Goal: Transaction & Acquisition: Obtain resource

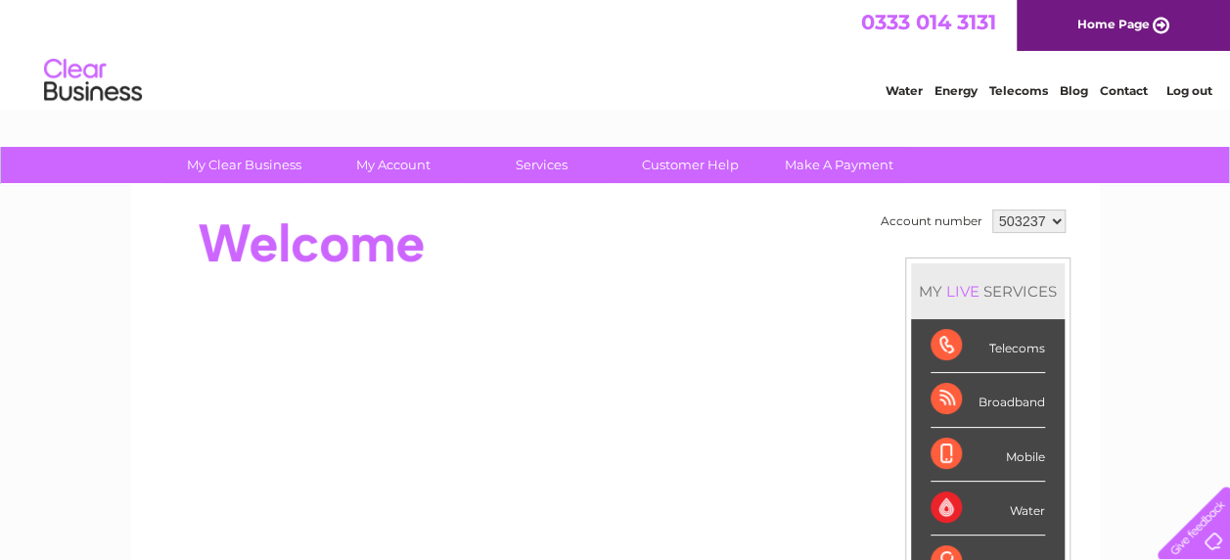
click at [1055, 231] on select "503237 503289 904345 904584" at bounding box center [1029, 220] width 73 height 23
select select "503289"
click at [993, 209] on select "503237 503289 904345 904584" at bounding box center [1029, 220] width 73 height 23
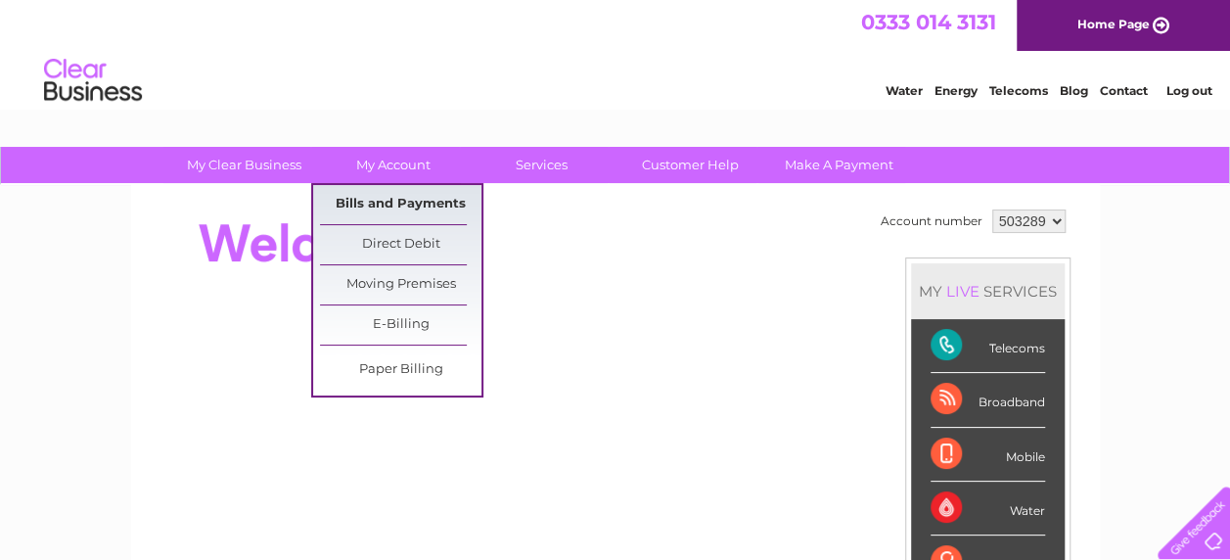
click at [396, 215] on link "Bills and Payments" at bounding box center [401, 204] width 162 height 39
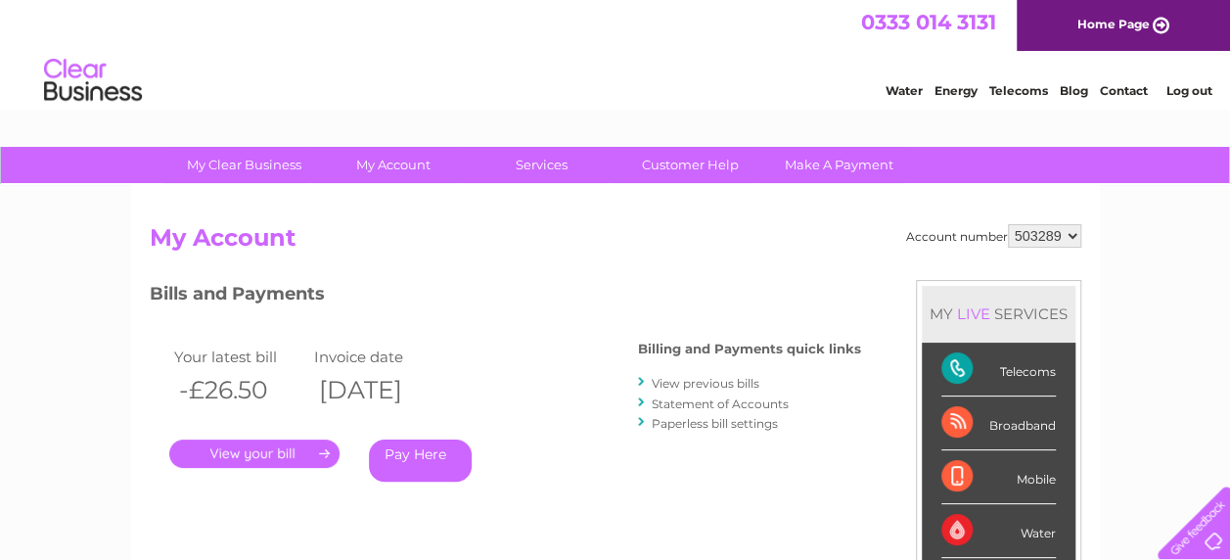
scroll to position [98, 0]
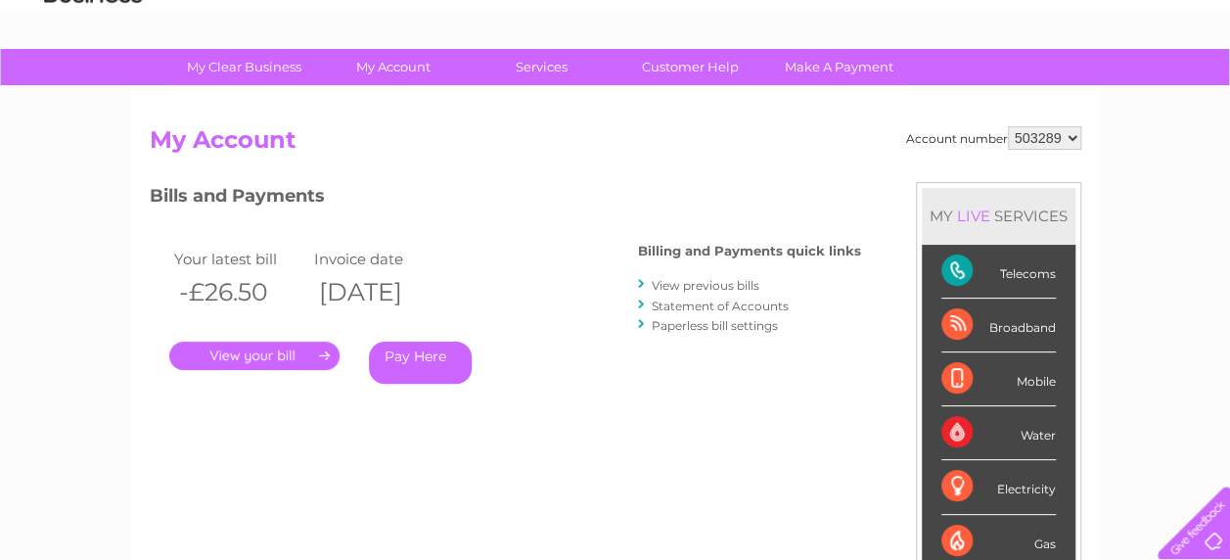
click at [705, 283] on link "View previous bills" at bounding box center [706, 285] width 108 height 15
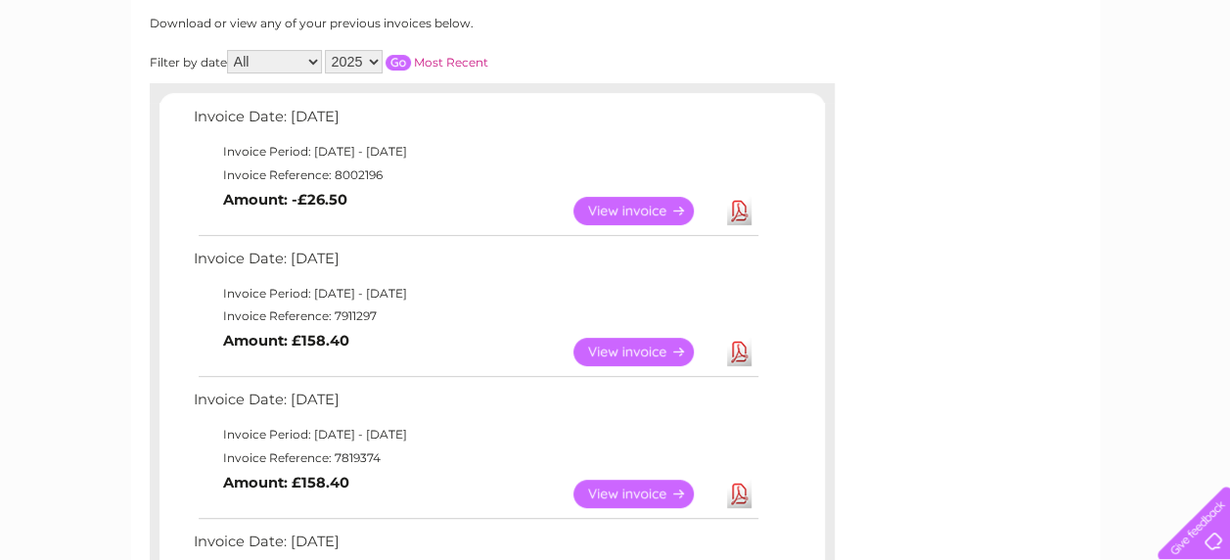
scroll to position [294, 0]
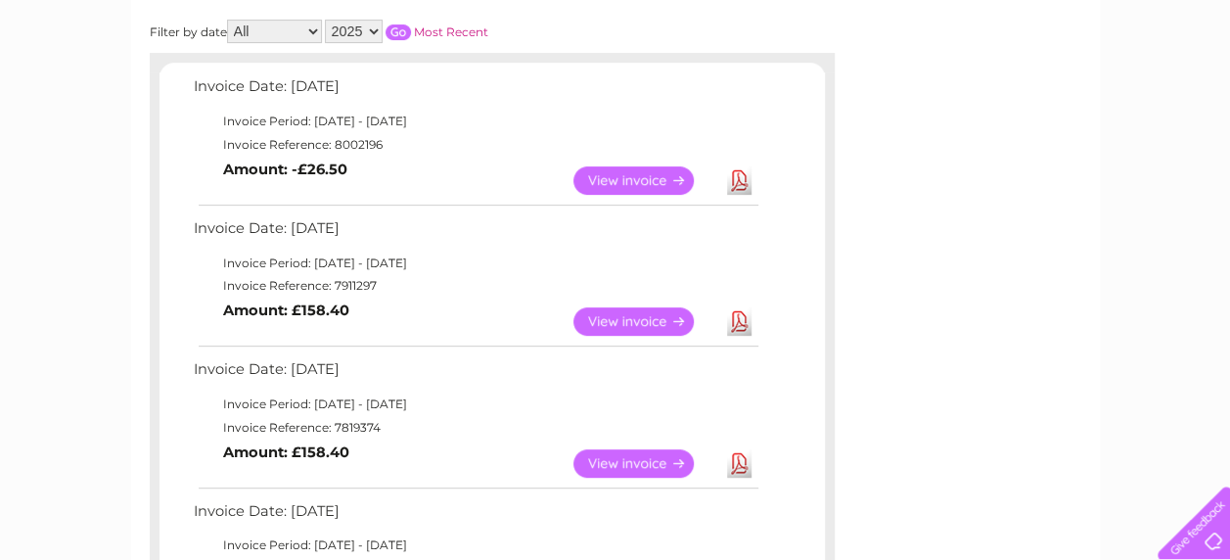
click at [654, 320] on link "View" at bounding box center [646, 321] width 144 height 28
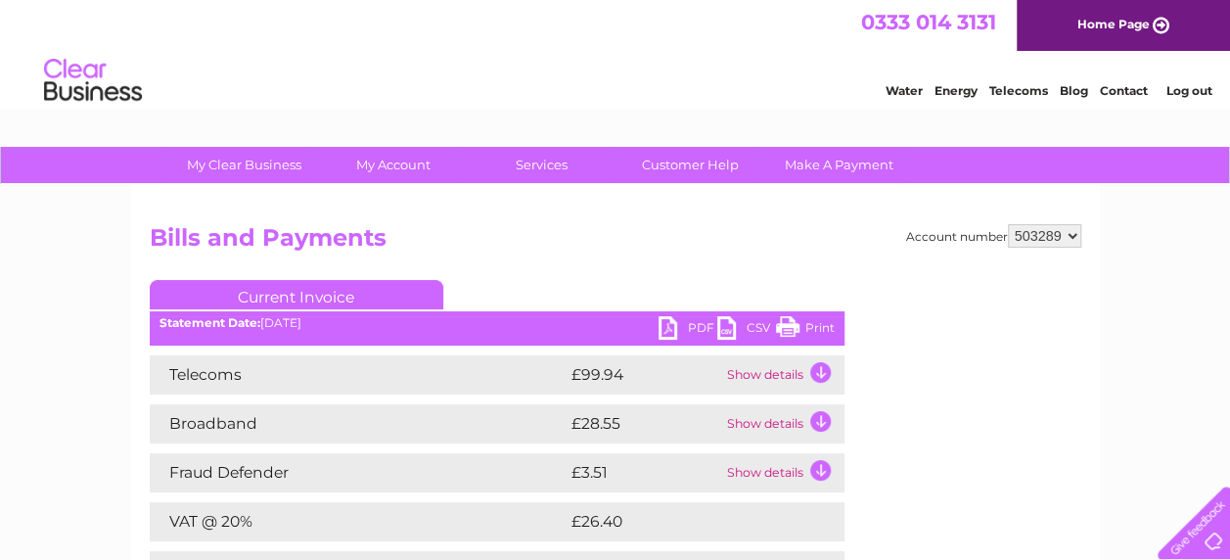
click at [667, 326] on link "PDF" at bounding box center [688, 330] width 59 height 28
click at [1073, 231] on select "503237 503289 904345 904584" at bounding box center [1044, 235] width 73 height 23
select select "904345"
click at [1008, 224] on select "503237 503289 904345 904584" at bounding box center [1044, 235] width 73 height 23
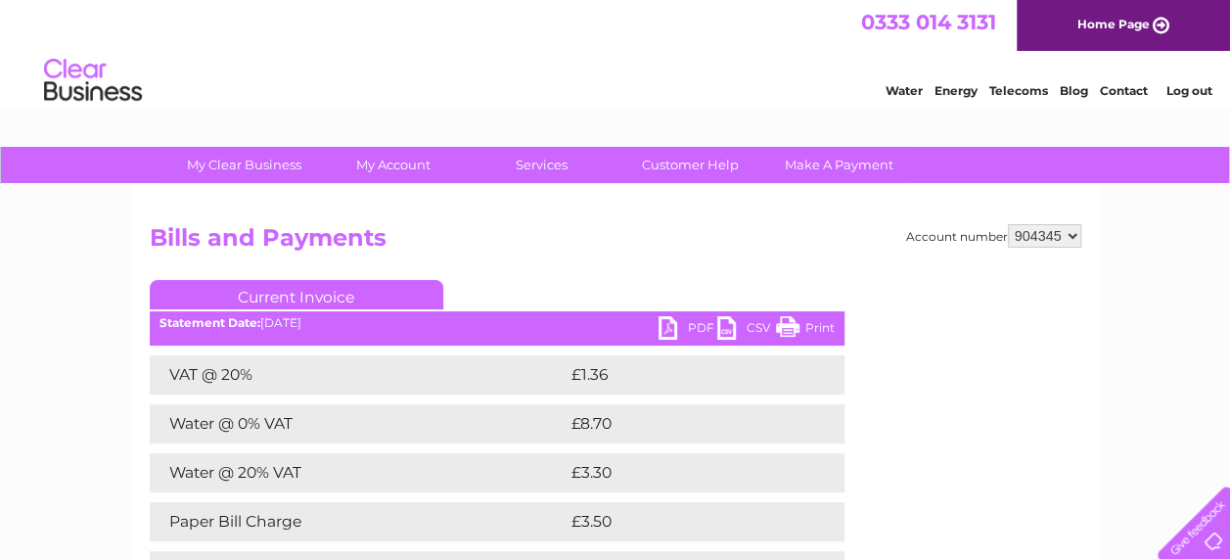
click at [1073, 233] on select "503237 503289 904345 904584" at bounding box center [1044, 235] width 73 height 23
select select "904584"
click at [1008, 224] on select "503237 503289 904345 904584" at bounding box center [1044, 235] width 73 height 23
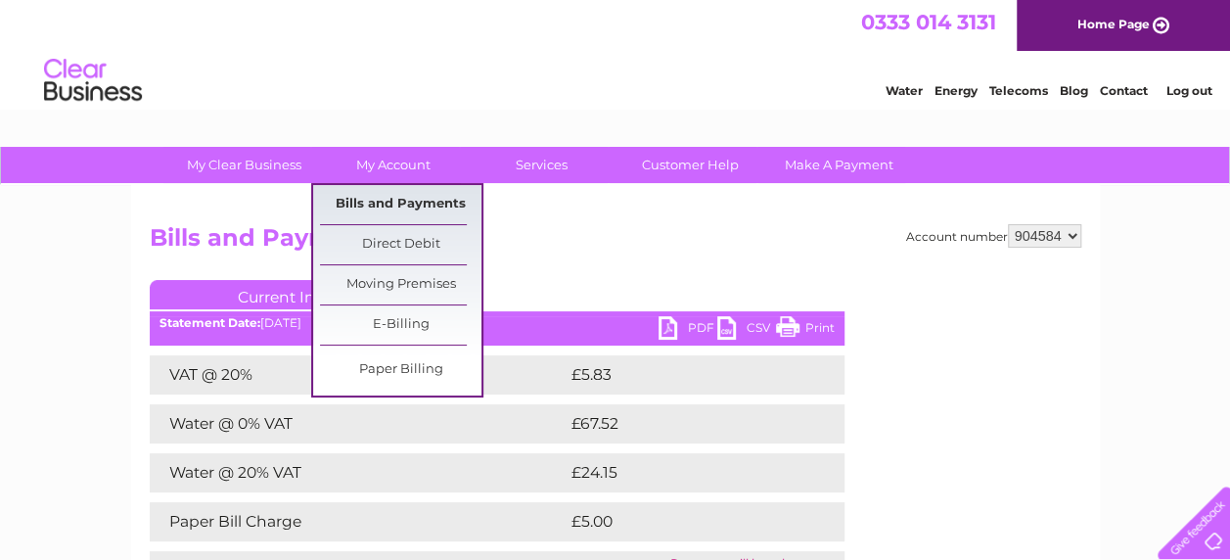
click at [387, 197] on link "Bills and Payments" at bounding box center [401, 204] width 162 height 39
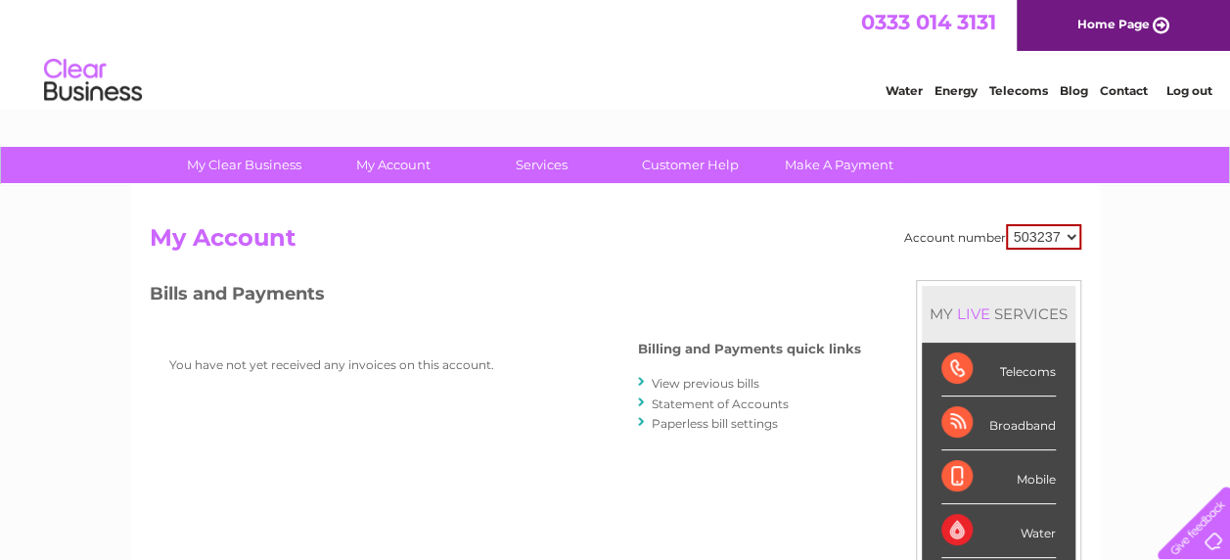
click at [1077, 231] on select "503237 503289 904345 904584" at bounding box center [1043, 236] width 75 height 25
select select "904584"
click at [1006, 224] on select "503237 503289 904345 904584" at bounding box center [1043, 236] width 75 height 25
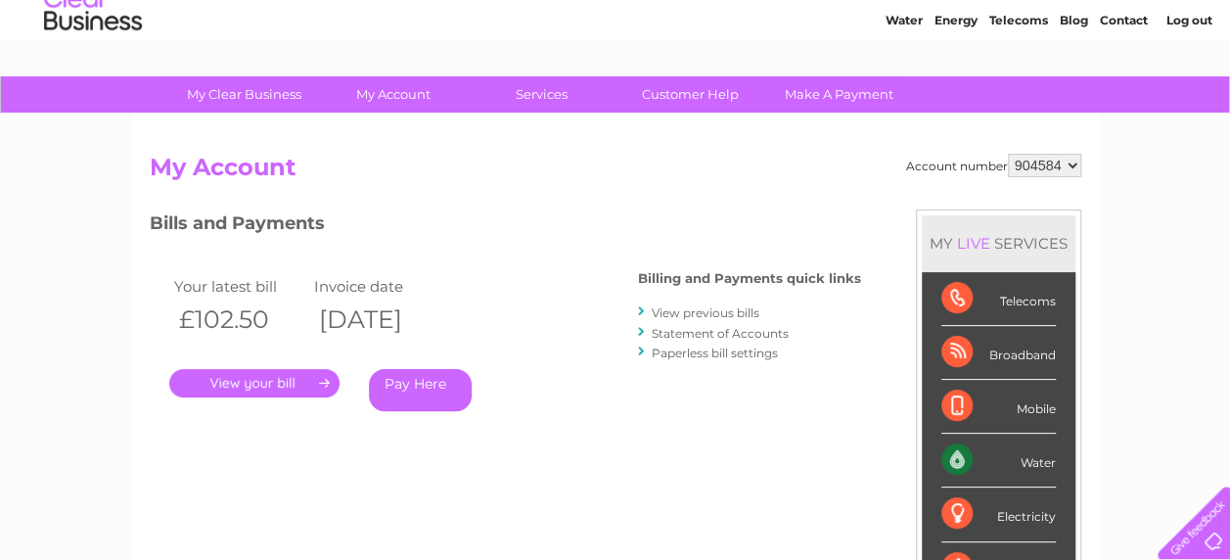
scroll to position [98, 0]
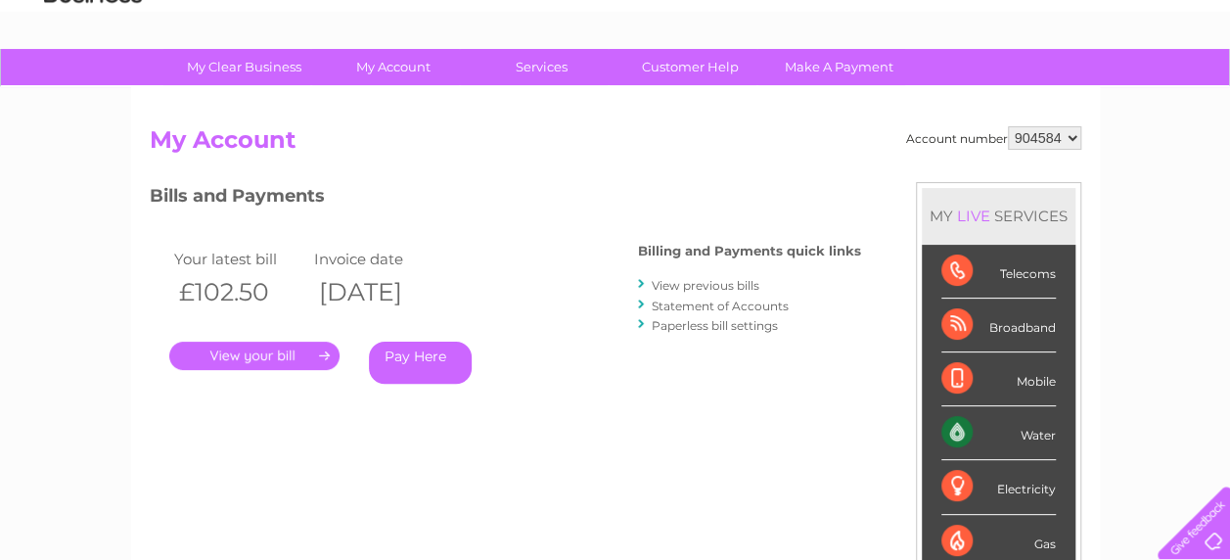
click at [734, 279] on link "View previous bills" at bounding box center [706, 285] width 108 height 15
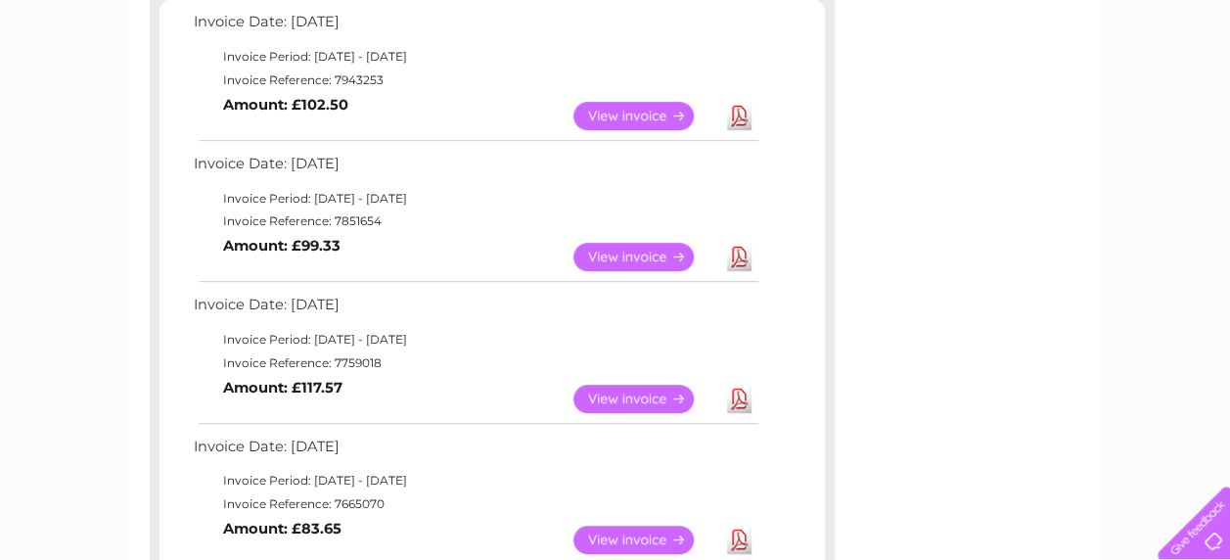
scroll to position [392, 0]
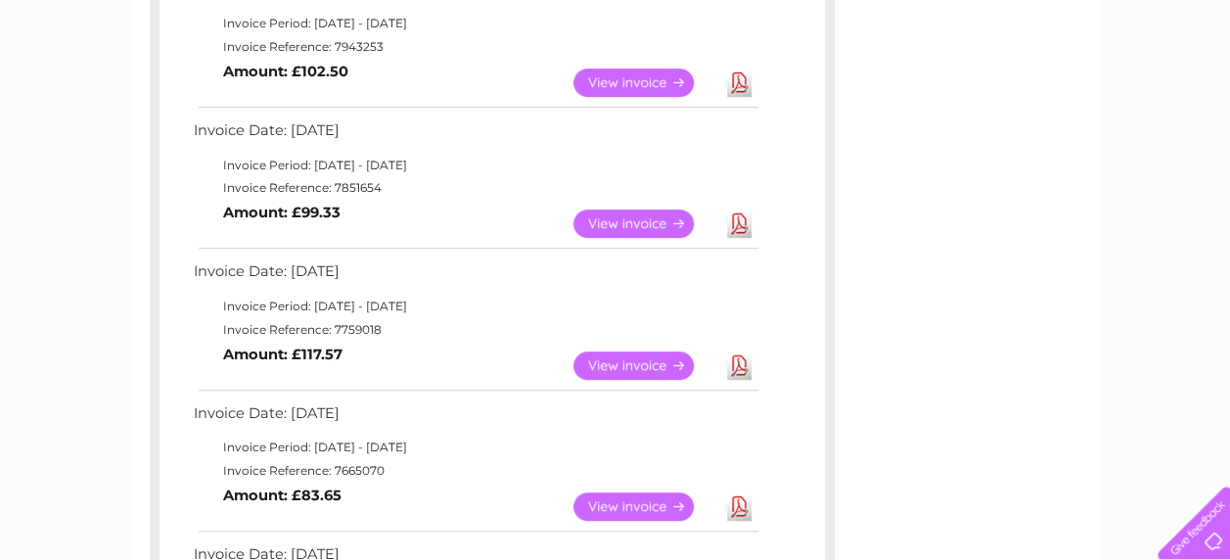
click at [653, 223] on link "View" at bounding box center [646, 223] width 144 height 28
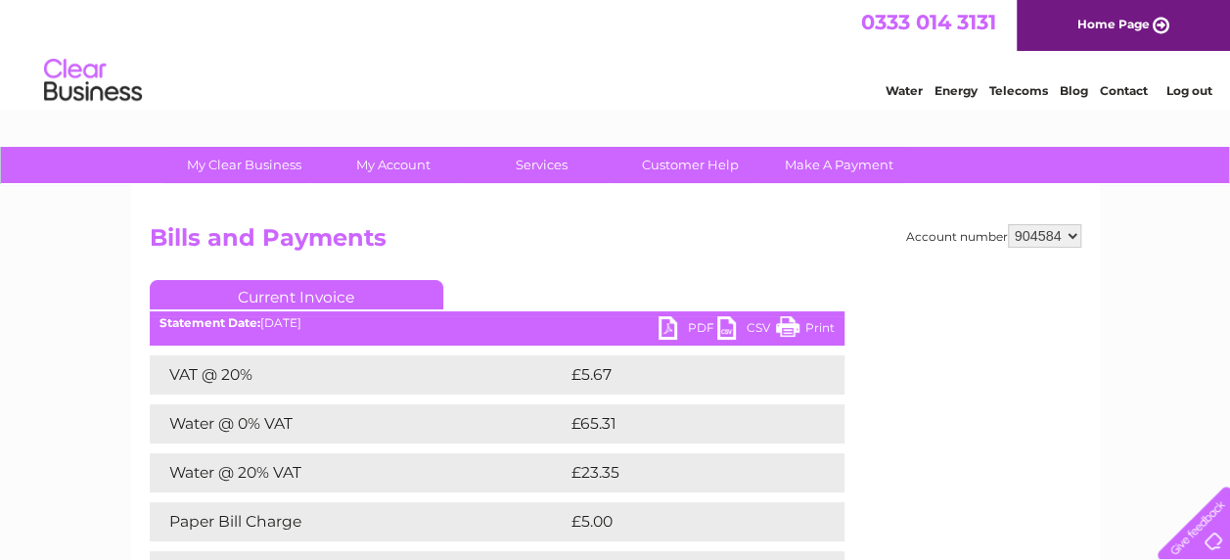
scroll to position [98, 0]
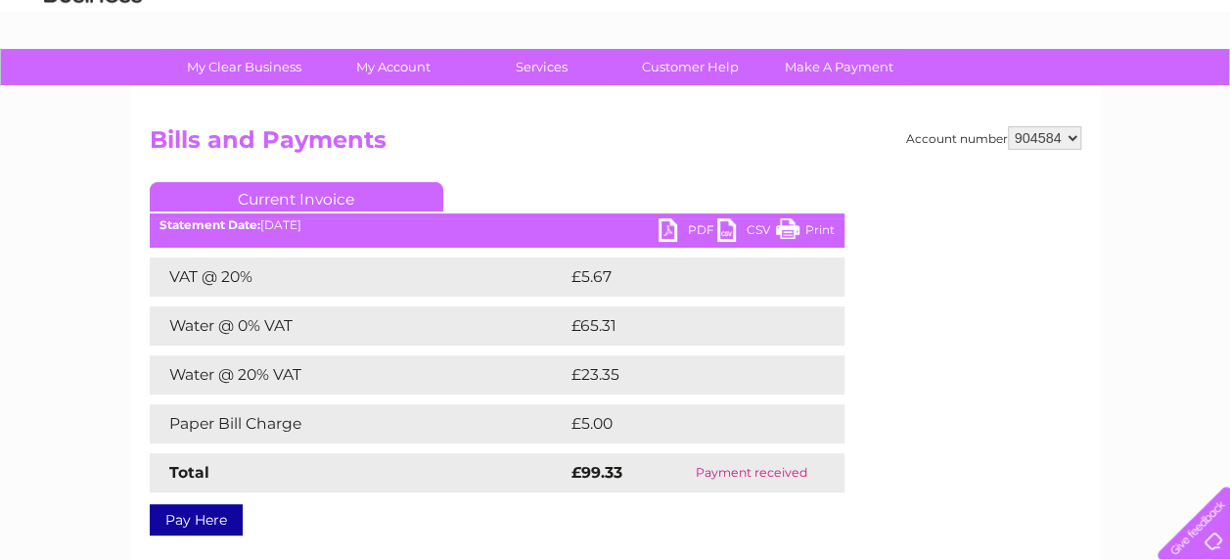
click at [678, 229] on link "PDF" at bounding box center [688, 232] width 59 height 28
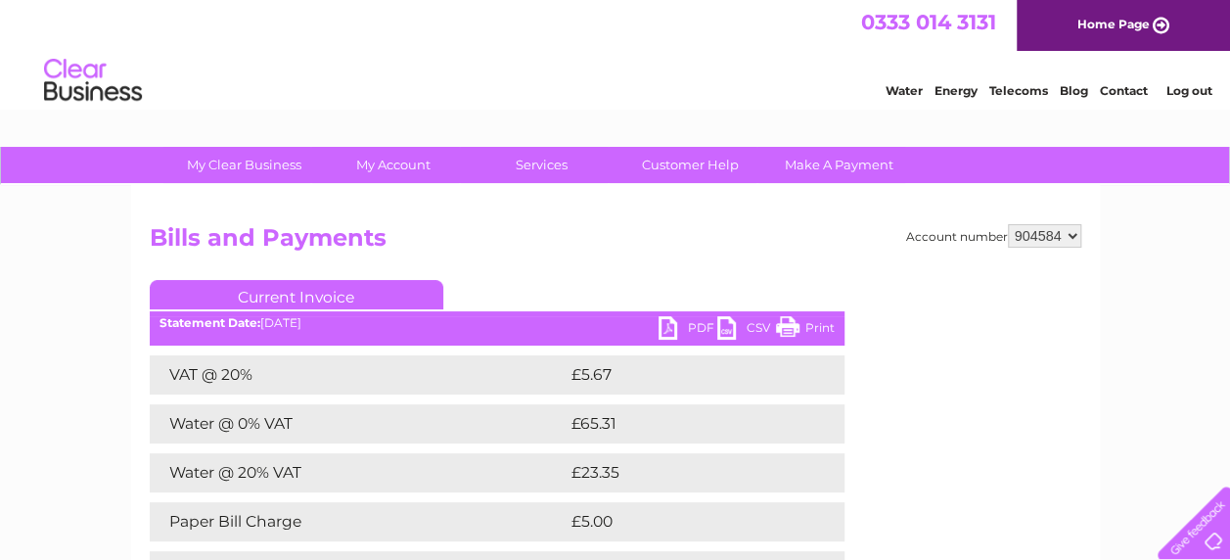
click at [1189, 81] on li "Log out" at bounding box center [1189, 90] width 59 height 24
click at [1188, 94] on link "Log out" at bounding box center [1189, 90] width 46 height 15
